Goal: Information Seeking & Learning: Compare options

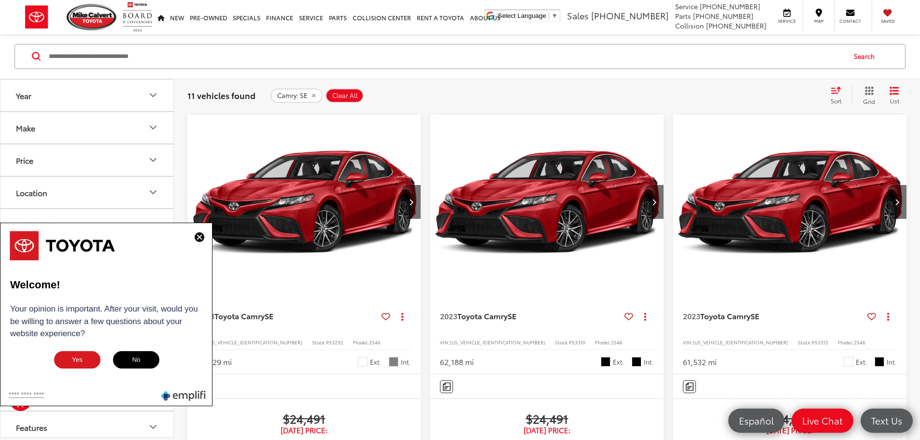
scroll to position [505, 0]
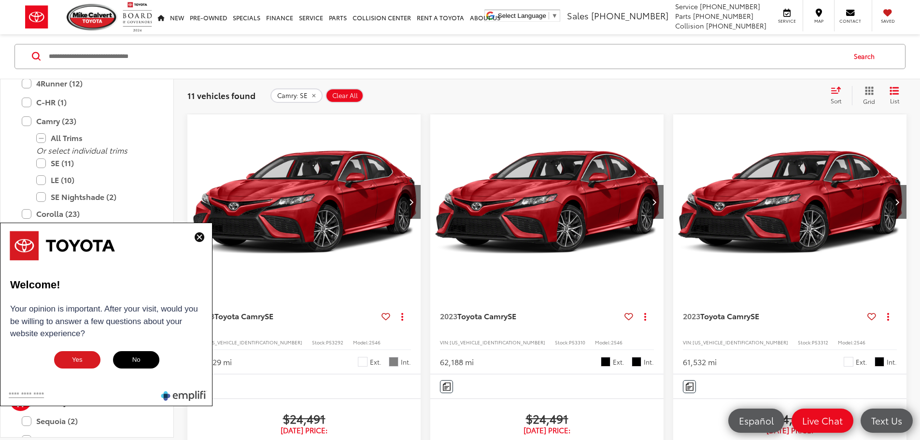
click at [195, 236] on img at bounding box center [200, 237] width 10 height 10
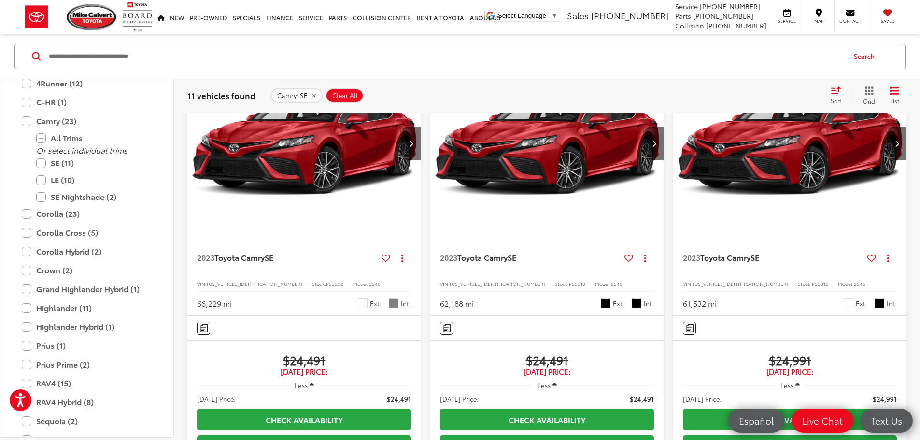
scroll to position [0, 0]
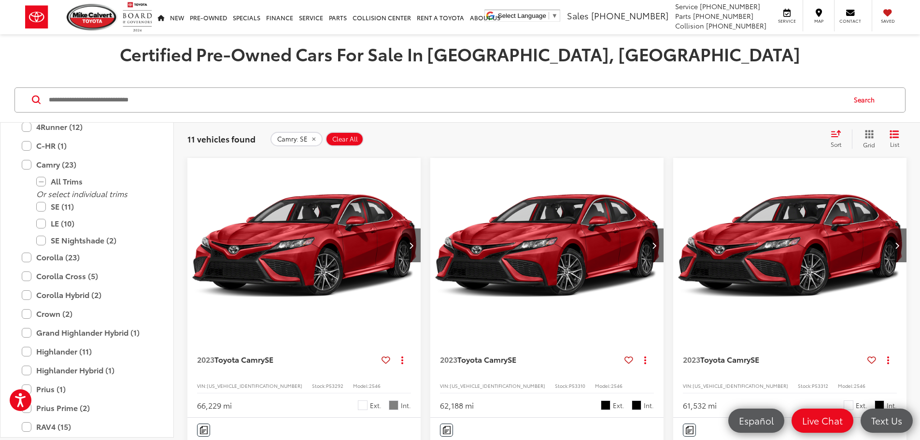
click at [836, 134] on icon "Select sort value" at bounding box center [835, 133] width 11 height 7
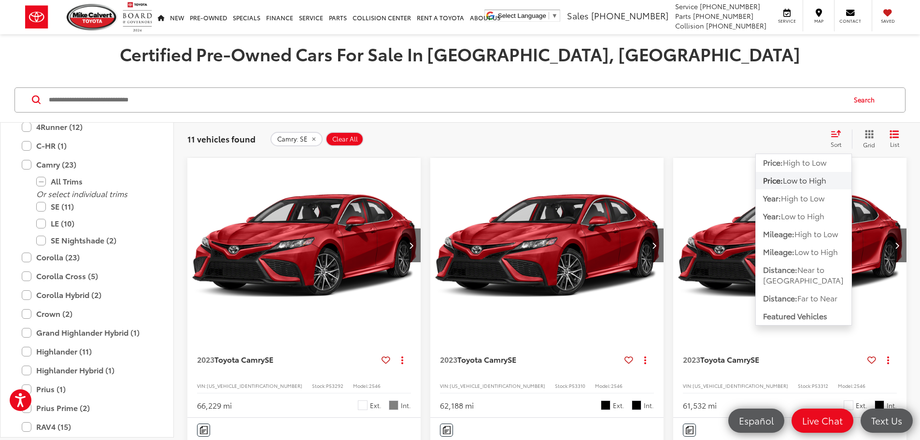
click at [836, 134] on icon "Select sort value" at bounding box center [835, 133] width 11 height 7
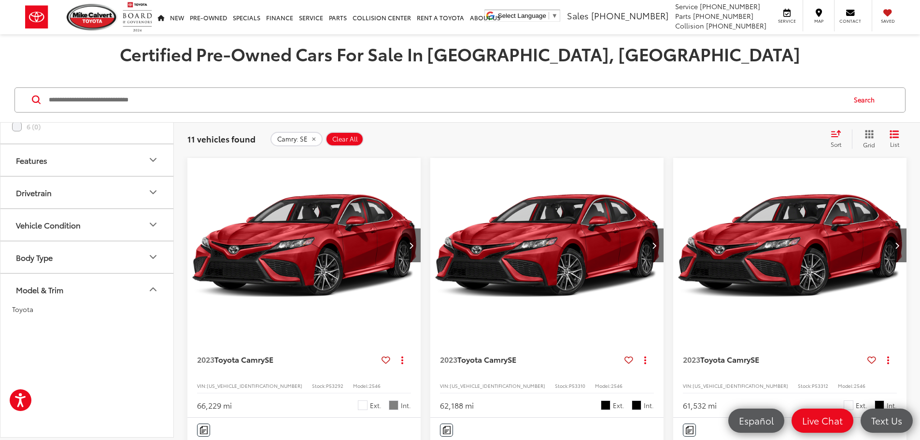
scroll to position [70, 0]
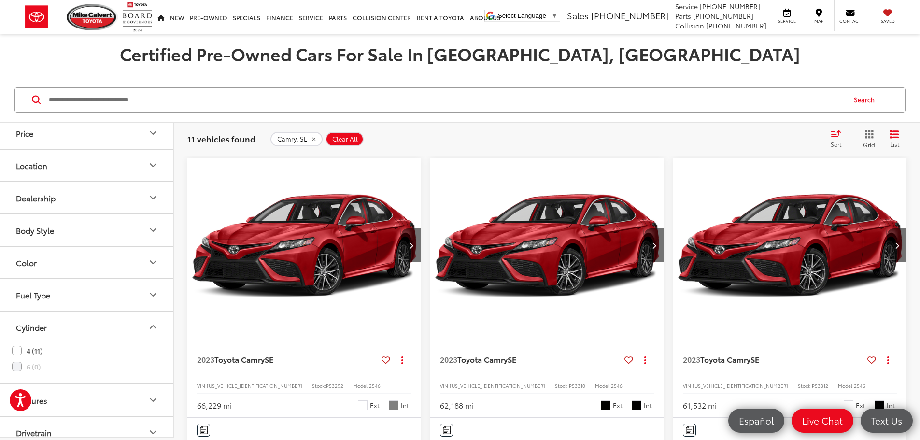
click at [94, 336] on button "Cylinder" at bounding box center [87, 326] width 174 height 31
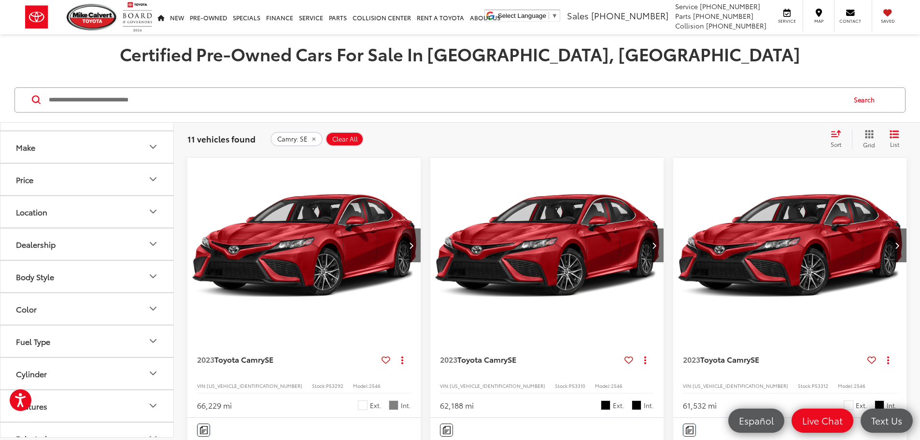
scroll to position [48, 0]
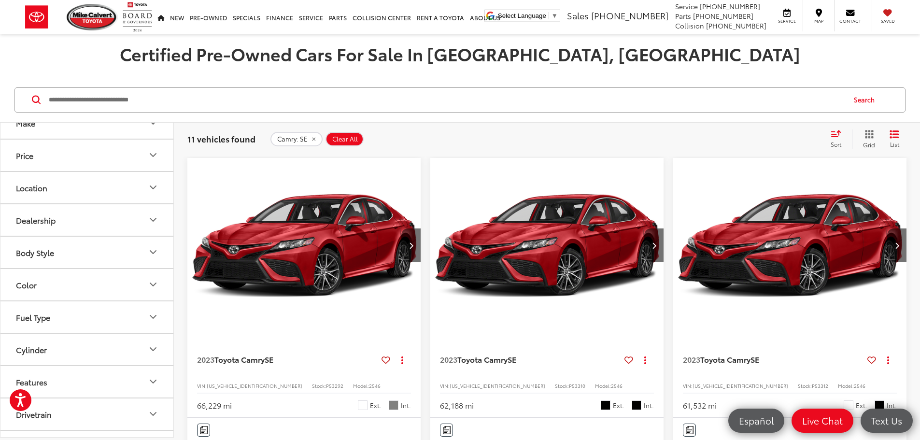
click at [59, 235] on button "Dealership" at bounding box center [87, 219] width 174 height 31
click at [70, 226] on button "Dealership" at bounding box center [87, 219] width 174 height 31
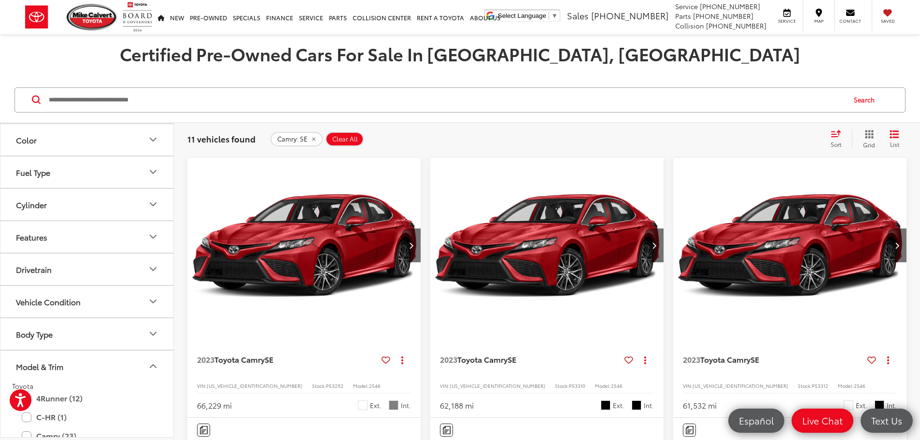
drag, startPoint x: 84, startPoint y: 373, endPoint x: 86, endPoint y: 368, distance: 5.0
click at [84, 372] on button "Model & Trim" at bounding box center [87, 366] width 174 height 31
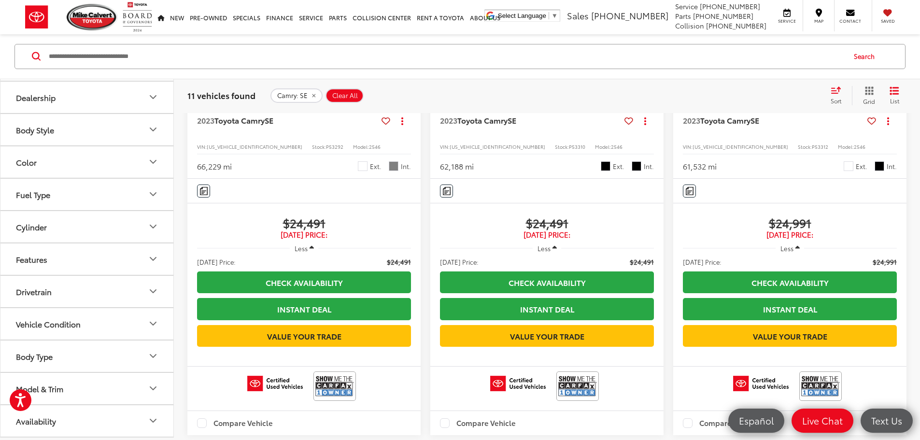
scroll to position [241, 0]
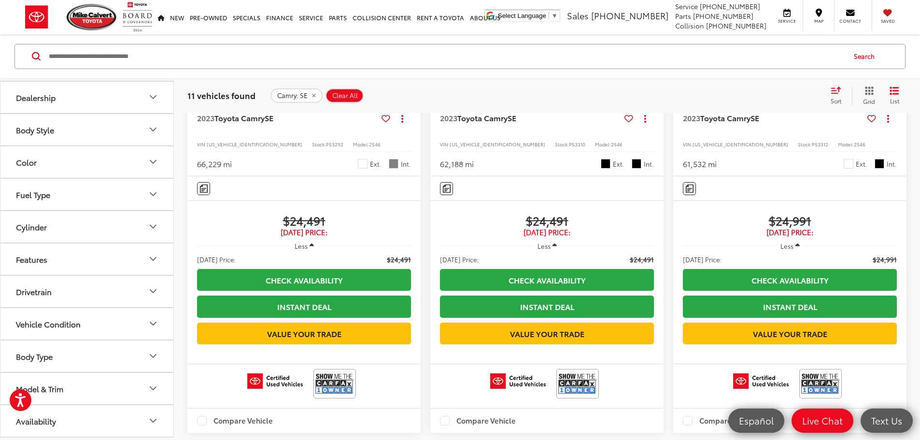
click at [96, 424] on button "Availability" at bounding box center [87, 420] width 174 height 31
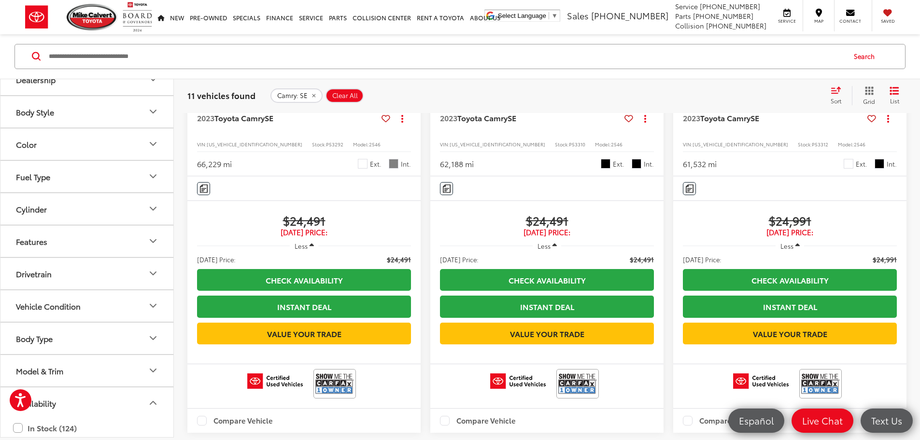
scroll to position [155, 0]
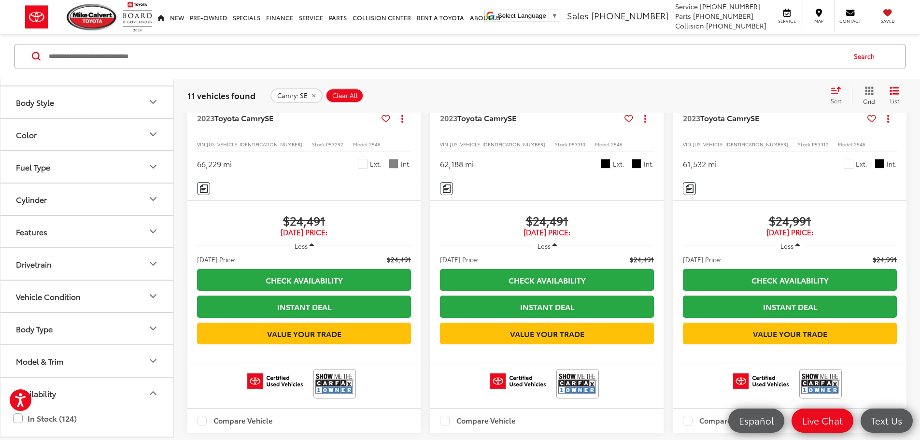
click at [109, 395] on button "Availability" at bounding box center [87, 393] width 174 height 31
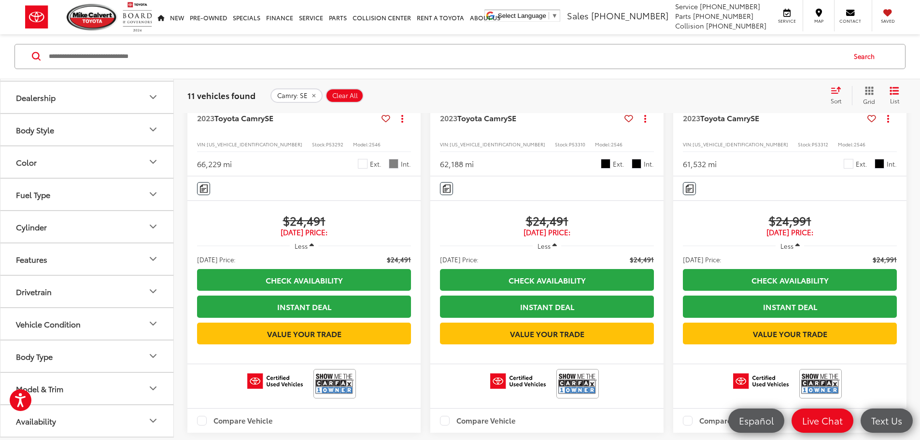
click at [89, 387] on button "Model & Trim" at bounding box center [87, 388] width 174 height 31
click at [88, 385] on button "Model & Trim" at bounding box center [87, 388] width 174 height 31
click at [83, 361] on button "Body Type" at bounding box center [87, 355] width 174 height 31
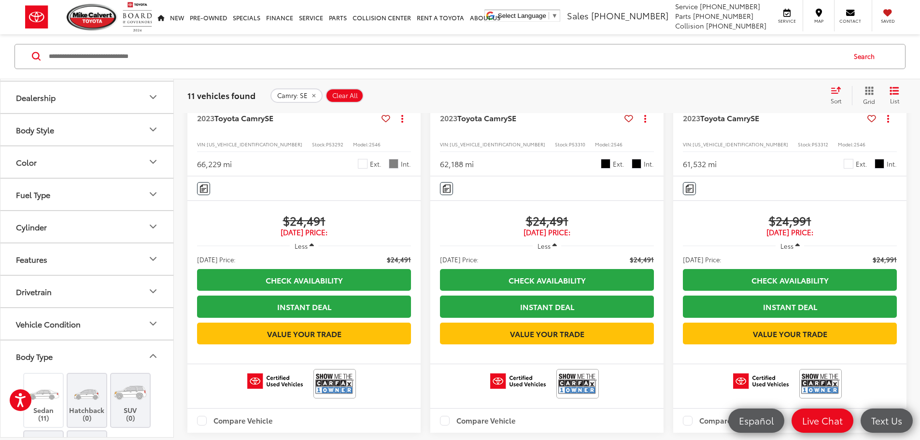
click at [84, 361] on button "Body Type" at bounding box center [87, 355] width 174 height 31
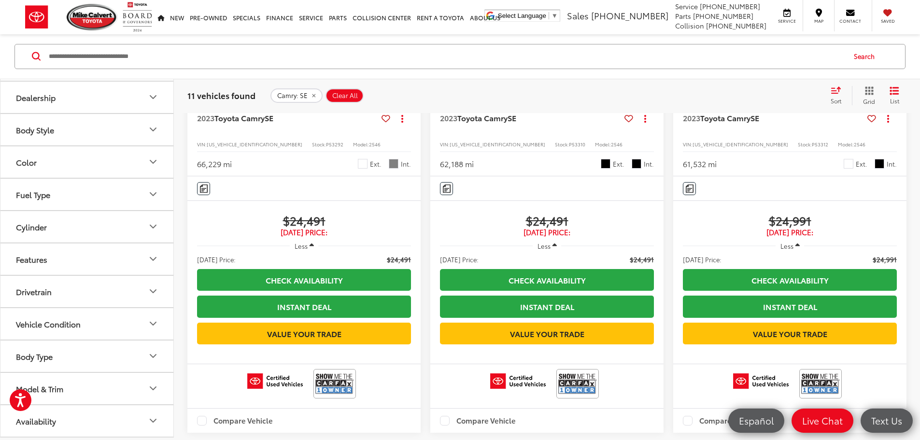
click at [77, 326] on div "Vehicle Condition" at bounding box center [48, 323] width 65 height 9
click at [86, 329] on button "Vehicle Condition" at bounding box center [87, 323] width 174 height 31
click at [78, 296] on button "Drivetrain" at bounding box center [87, 291] width 174 height 31
drag, startPoint x: 78, startPoint y: 298, endPoint x: 83, endPoint y: 308, distance: 10.8
click at [78, 298] on button "Drivetrain" at bounding box center [87, 291] width 174 height 31
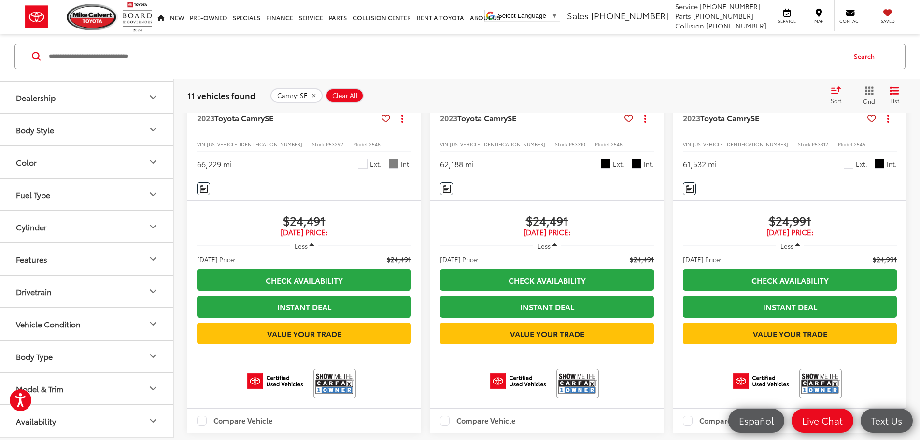
click at [84, 363] on button "Body Type" at bounding box center [87, 355] width 174 height 31
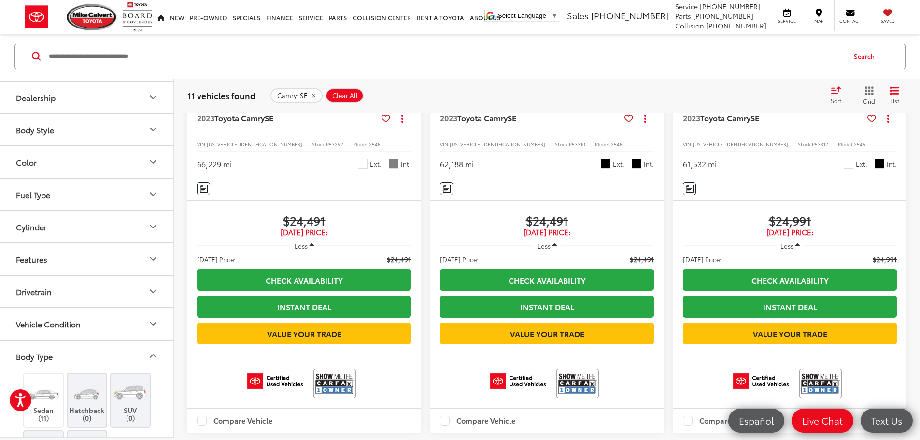
drag, startPoint x: 88, startPoint y: 350, endPoint x: 87, endPoint y: 334, distance: 15.5
click at [89, 349] on button "Body Type" at bounding box center [87, 355] width 174 height 31
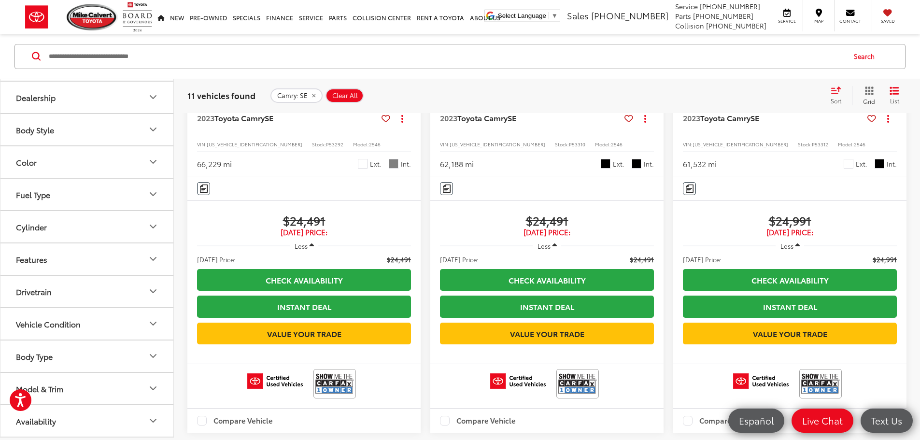
click at [86, 329] on button "Vehicle Condition" at bounding box center [87, 323] width 174 height 31
click at [86, 332] on button "Vehicle Condition" at bounding box center [87, 323] width 174 height 31
click at [18, 378] on label "Carfax 1 Owner (10)" at bounding box center [87, 380] width 150 height 17
